Goal: Submit feedback/report problem

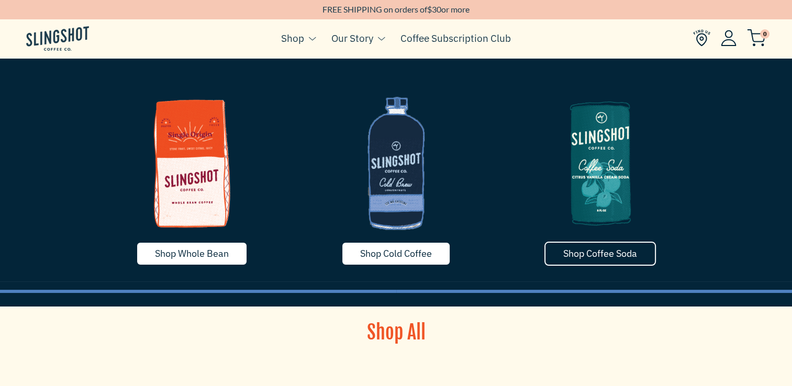
click at [597, 255] on span "Shop Coffee Soda" at bounding box center [600, 254] width 74 height 12
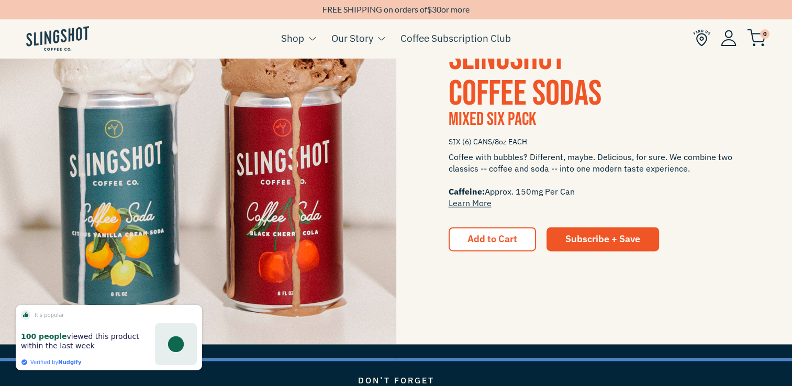
scroll to position [1466, 0]
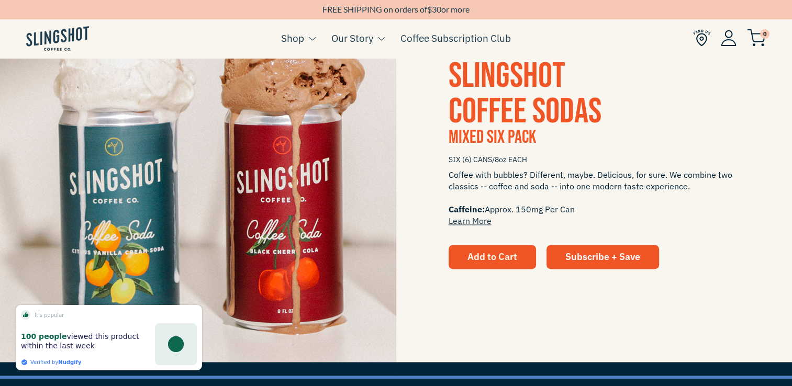
click at [498, 261] on span "Add to Cart" at bounding box center [493, 257] width 50 height 12
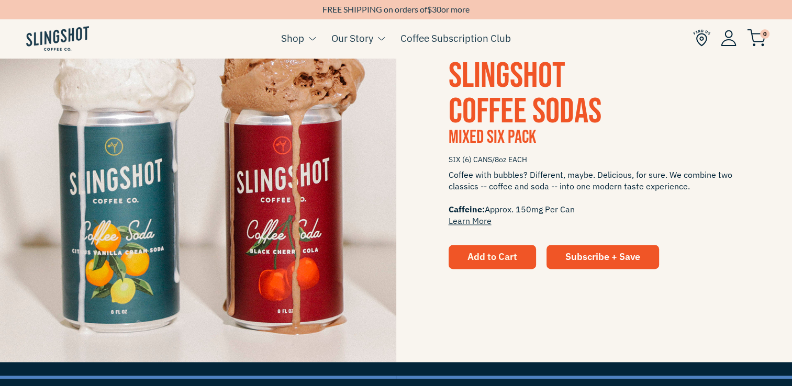
click at [506, 253] on span "Add to Cart" at bounding box center [493, 257] width 50 height 12
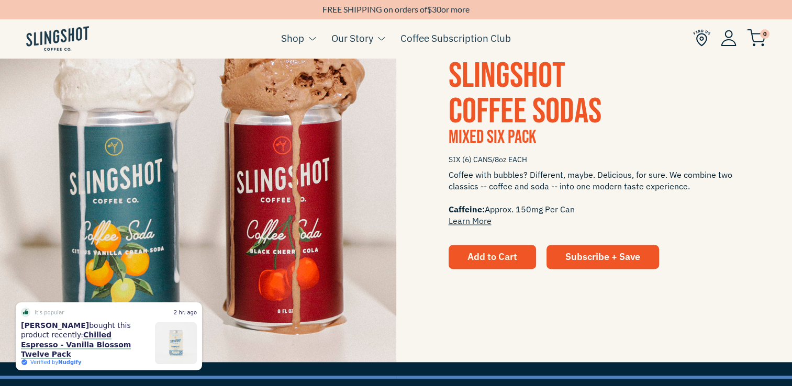
click at [506, 253] on span "Add to Cart" at bounding box center [493, 257] width 50 height 12
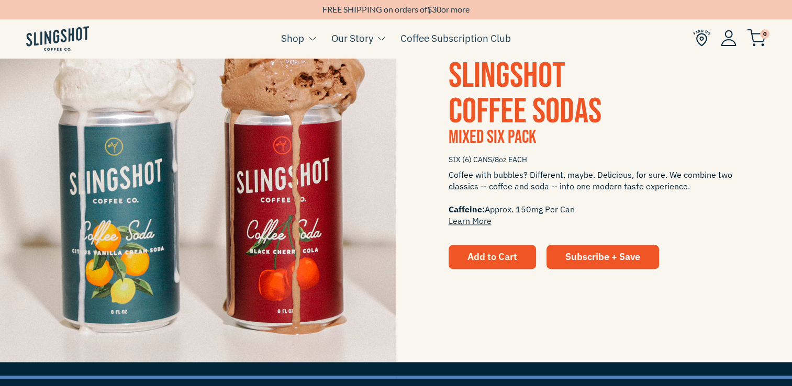
click at [506, 253] on span "Add to Cart" at bounding box center [493, 257] width 50 height 12
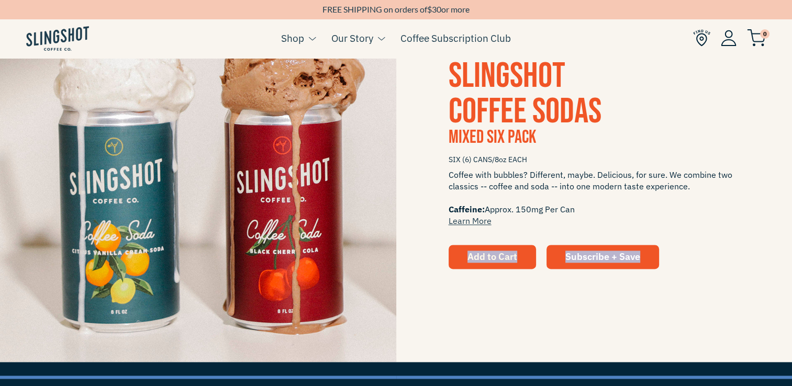
click at [506, 253] on span "Add to Cart" at bounding box center [493, 257] width 50 height 12
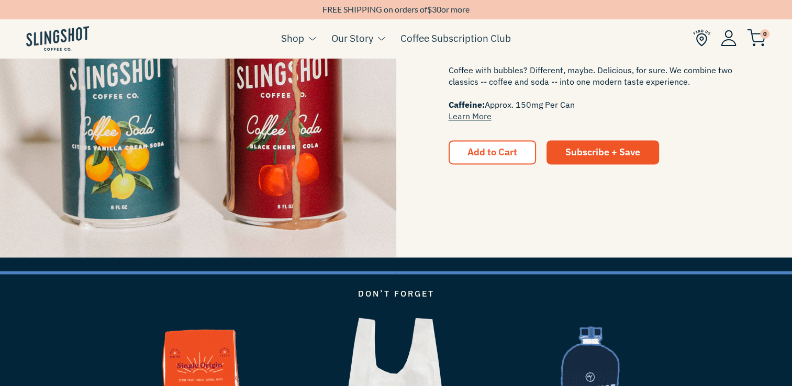
scroll to position [1519, 0]
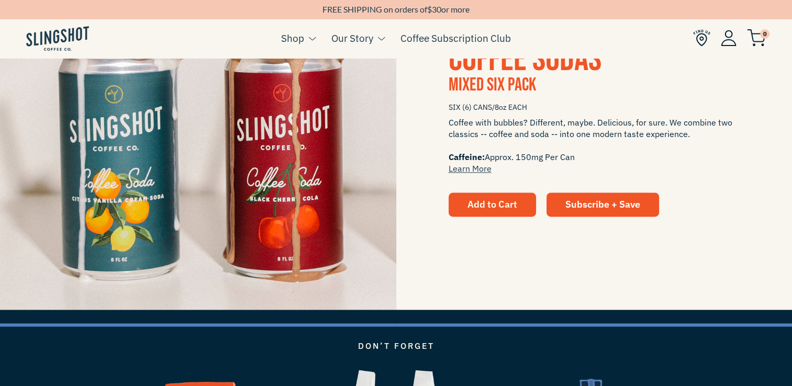
click at [470, 204] on span "Add to Cart" at bounding box center [493, 204] width 50 height 12
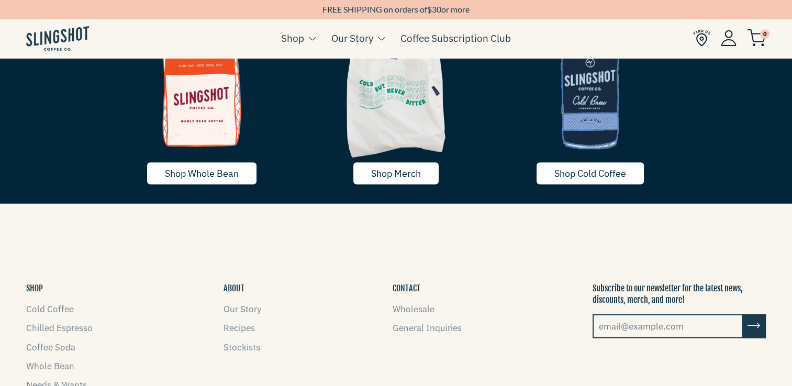
scroll to position [2042, 0]
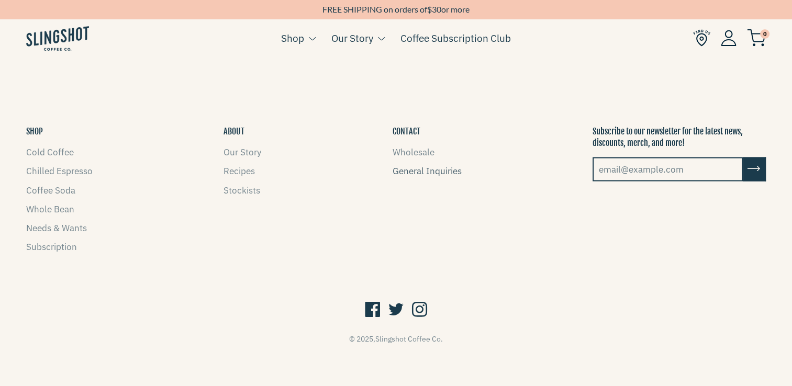
click at [438, 175] on link "General Inquiries" at bounding box center [427, 171] width 69 height 12
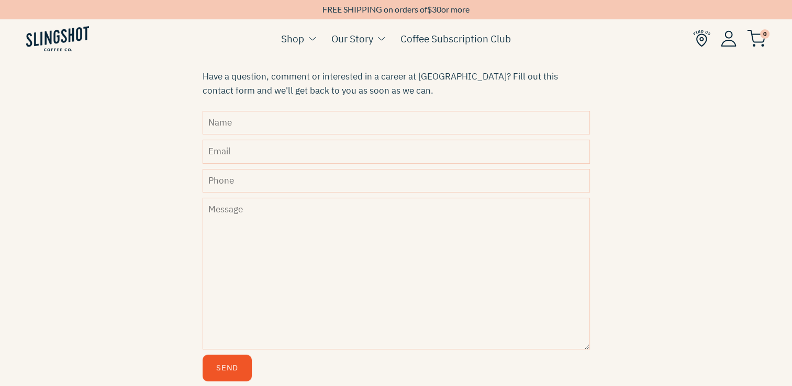
scroll to position [314, 0]
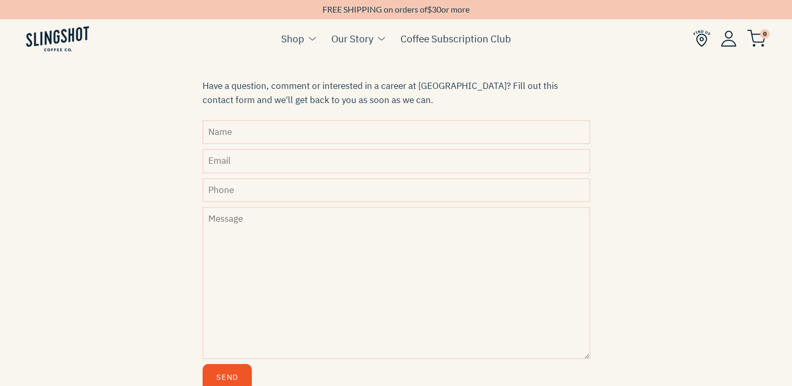
click at [249, 129] on input "Name" at bounding box center [397, 132] width 388 height 24
click at [229, 126] on input "Name" at bounding box center [397, 132] width 388 height 24
type input "Lori A Vaughner"
type input "lori.hodges@rocketmail.com"
type input "3174480313"
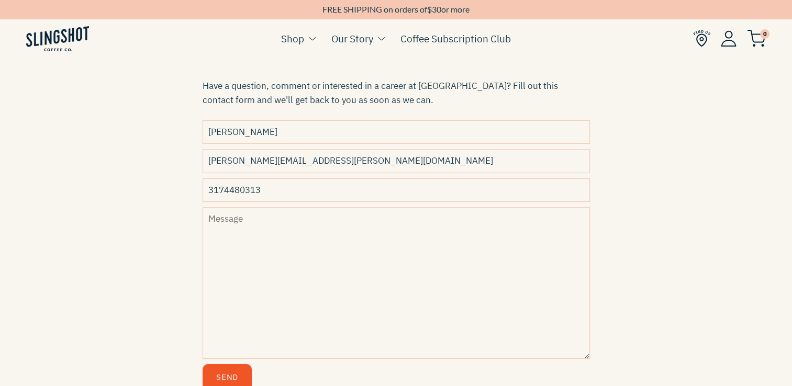
click at [228, 228] on textarea "Message" at bounding box center [397, 283] width 388 height 152
type textarea "Hello, The add to cart button is not working."
click at [228, 380] on button "Send" at bounding box center [227, 377] width 49 height 27
